Goal: Navigation & Orientation: Find specific page/section

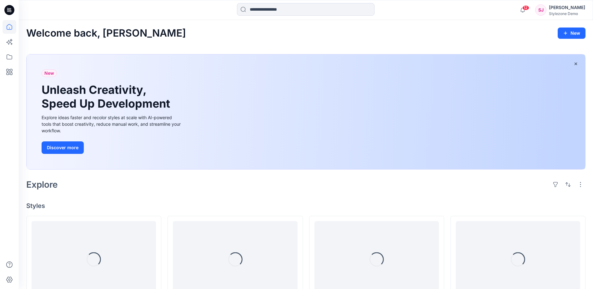
click at [13, 58] on icon at bounding box center [9, 57] width 14 height 14
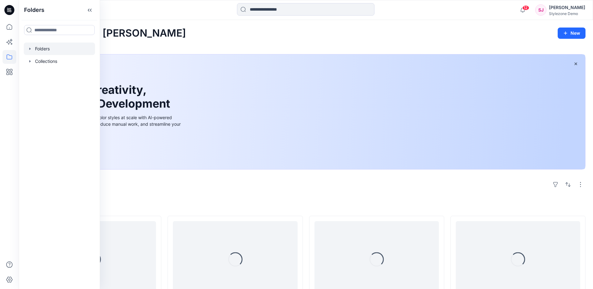
click at [34, 54] on div at bounding box center [59, 48] width 71 height 12
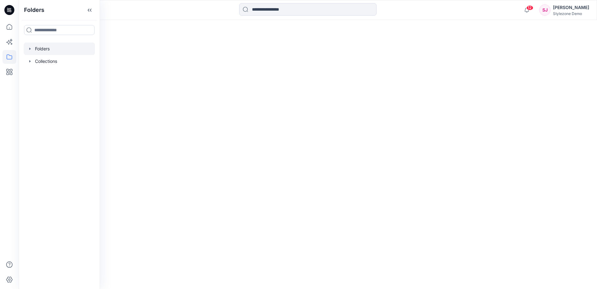
click at [30, 49] on icon "button" at bounding box center [29, 48] width 1 height 2
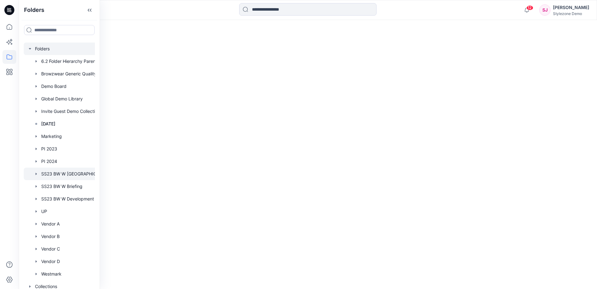
click at [76, 176] on div at bounding box center [67, 173] width 87 height 12
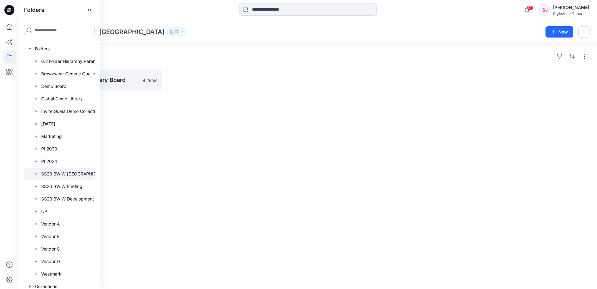
click at [209, 7] on div at bounding box center [307, 10] width 289 height 14
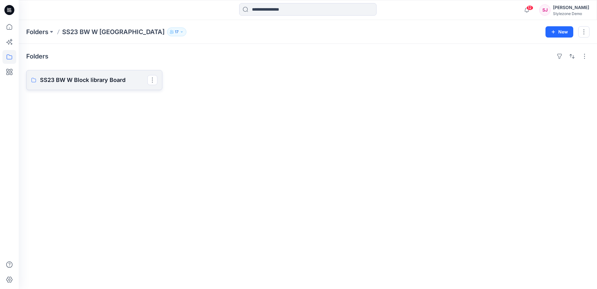
click at [115, 88] on link "SS23 BW W Block library Board" at bounding box center [94, 80] width 136 height 20
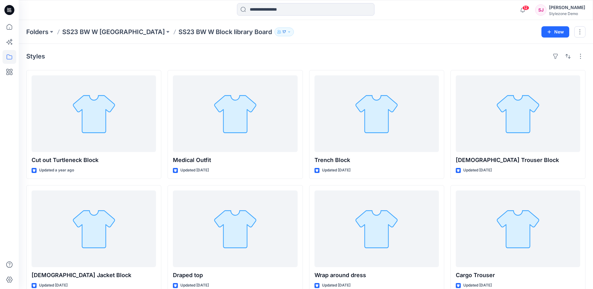
click at [301, 47] on div "Styles Cut out Turtleneck Block Updated a year ago Ladies Jacket Block Updated …" at bounding box center [306, 230] width 574 height 372
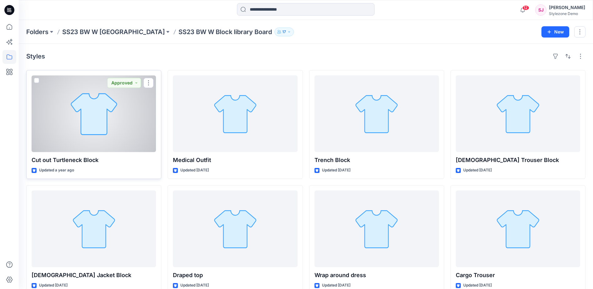
click at [132, 132] on div at bounding box center [94, 113] width 124 height 77
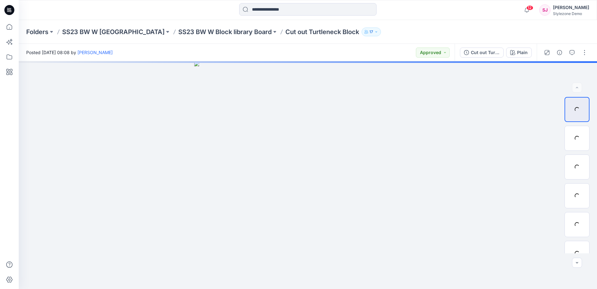
click at [430, 29] on div "Folders SS23 BW W Block library SS23 BW W Block library Board Cut out Turtlenec…" at bounding box center [283, 31] width 515 height 9
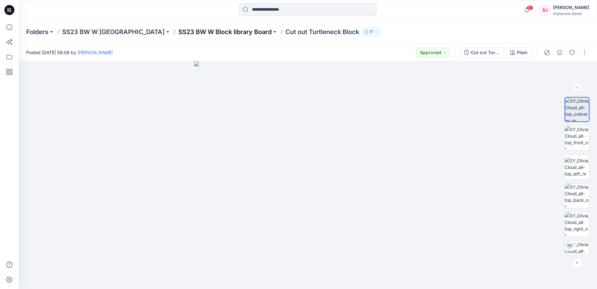
click at [227, 34] on p "SS23 BW W Block library Board" at bounding box center [224, 31] width 93 height 9
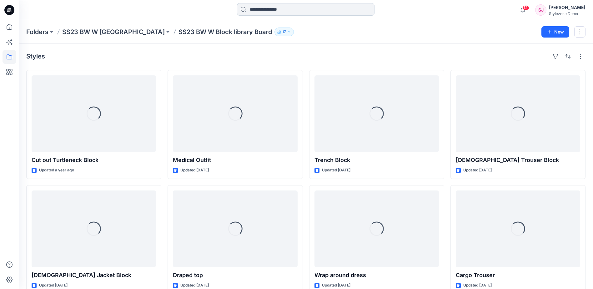
click at [277, 9] on input at bounding box center [305, 9] width 137 height 12
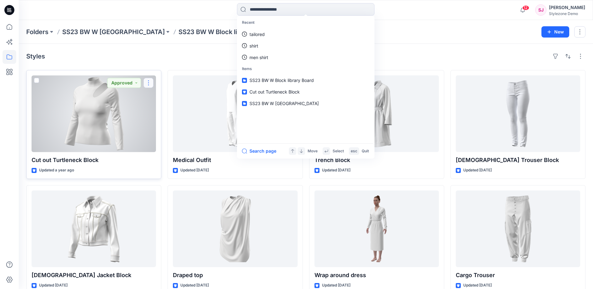
click at [151, 84] on button "button" at bounding box center [148, 83] width 10 height 10
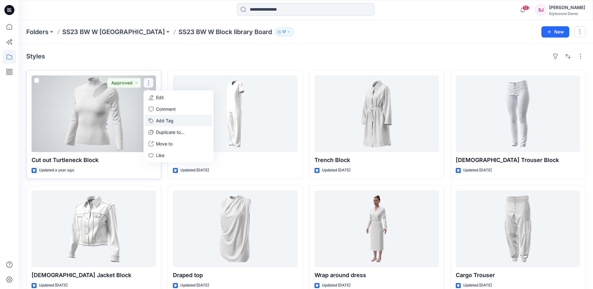
click at [161, 123] on button "Add Tag" at bounding box center [178, 121] width 67 height 12
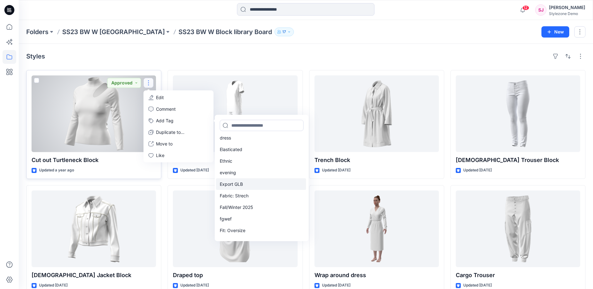
scroll to position [406, 0]
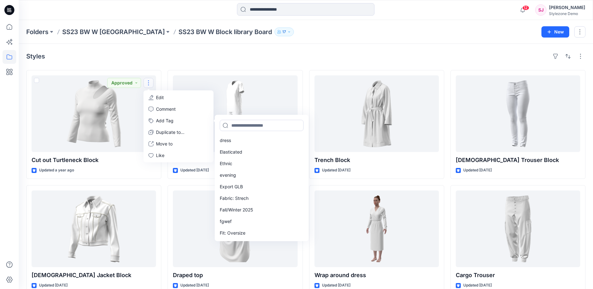
click at [138, 62] on div "Styles Cut out Turtleneck Block Updated a year ago Approved Edit Comment Add Ta…" at bounding box center [306, 230] width 574 height 372
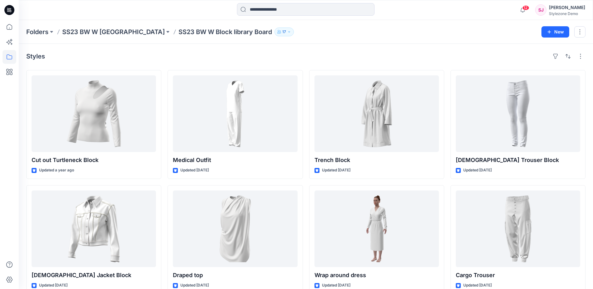
click at [291, 54] on div "Styles" at bounding box center [305, 56] width 559 height 10
